Goal: Task Accomplishment & Management: Manage account settings

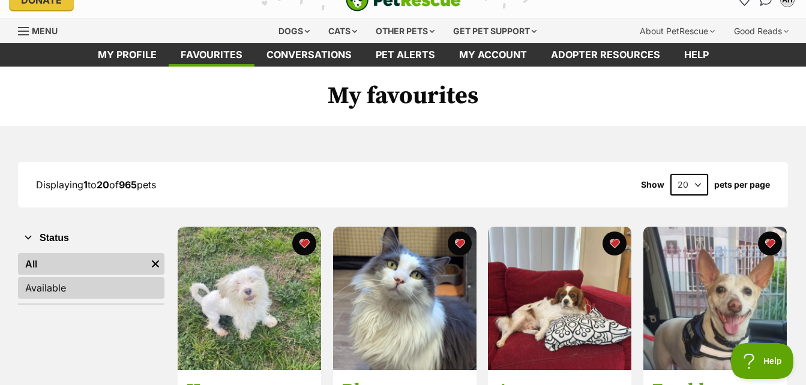
click at [86, 283] on link "Available" at bounding box center [91, 288] width 146 height 22
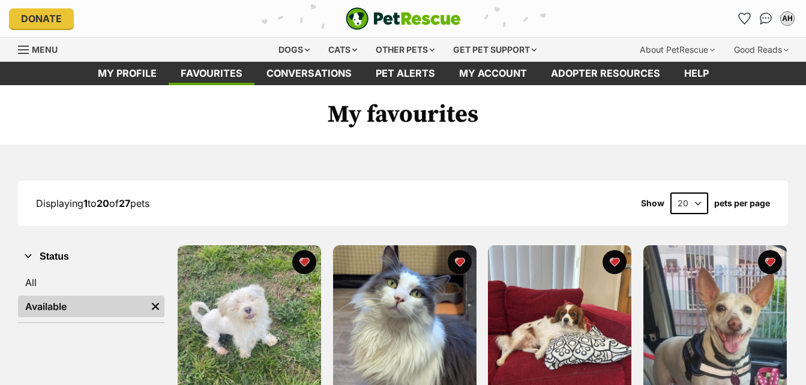
click at [697, 203] on select "20 40 60" at bounding box center [689, 204] width 38 height 22
select select "60"
click at [670, 193] on select "20 40 60" at bounding box center [689, 204] width 38 height 22
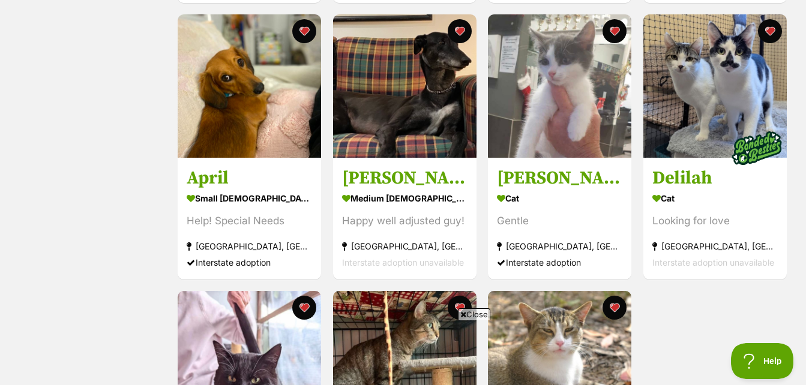
scroll to position [1634, 0]
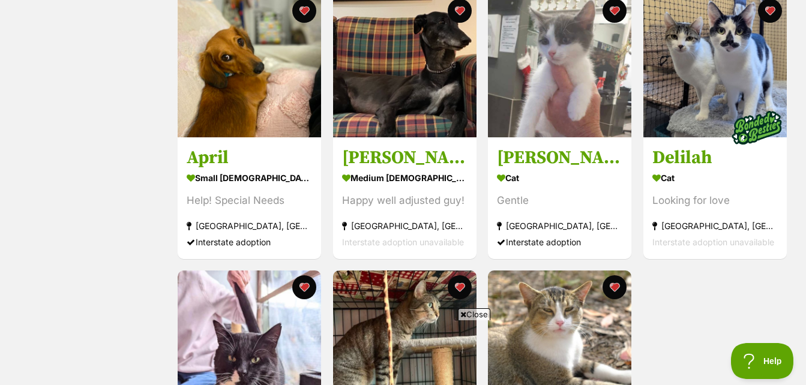
click at [480, 316] on span "Close" at bounding box center [474, 315] width 32 height 12
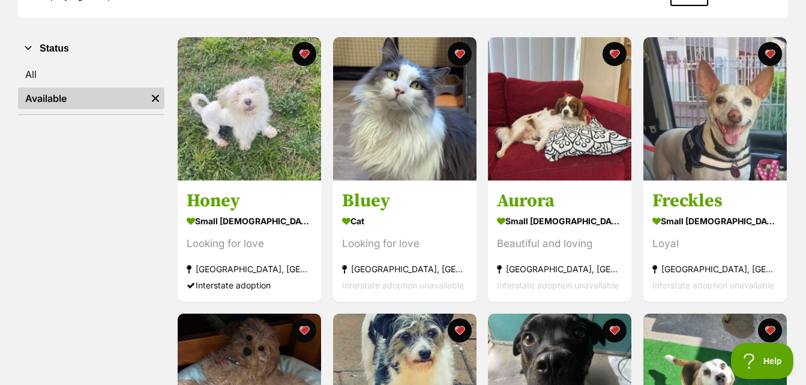
scroll to position [0, 0]
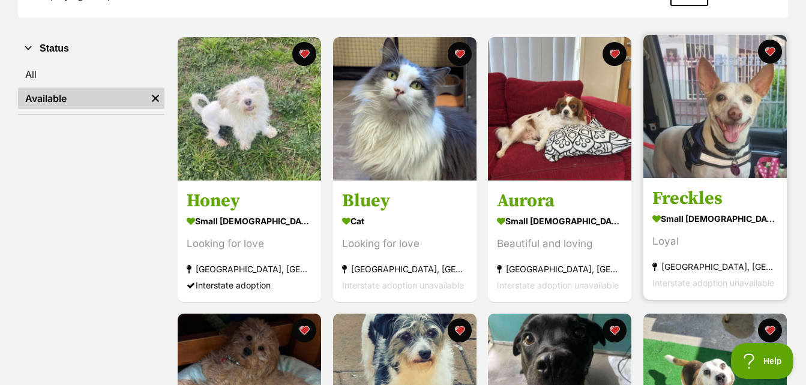
click at [722, 105] on img at bounding box center [714, 106] width 143 height 143
